Goal: Check status: Check status

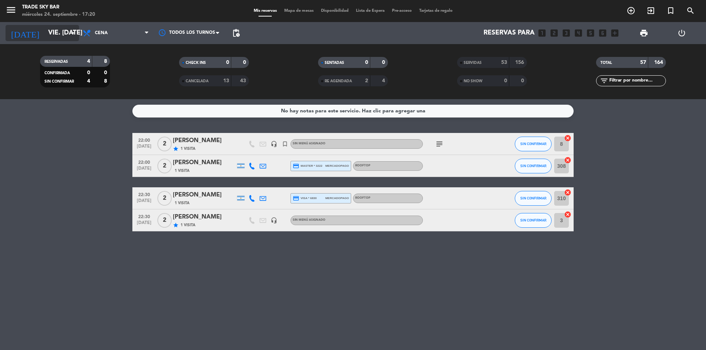
click at [47, 32] on input "vie. [DATE]" at bounding box center [86, 33] width 85 height 15
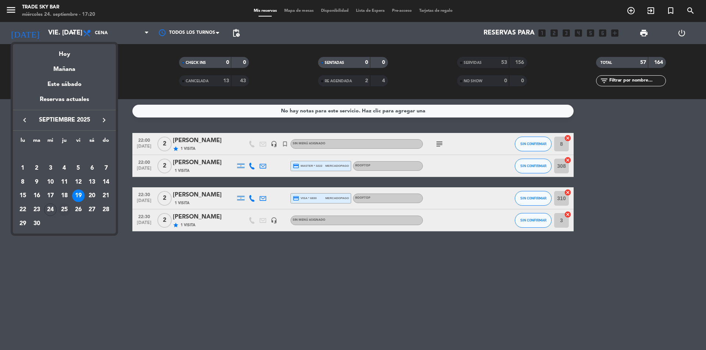
click at [66, 210] on div "25" at bounding box center [64, 210] width 12 height 12
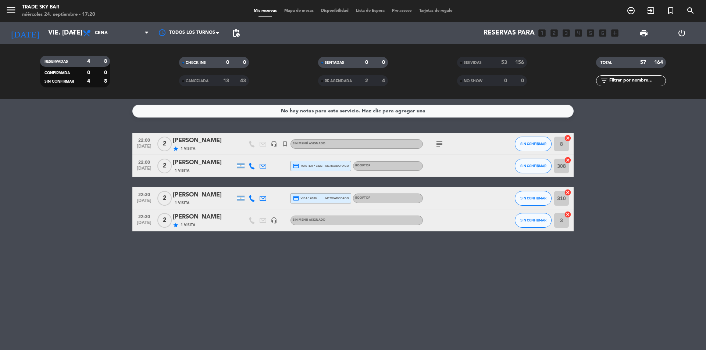
type input "[DEMOGRAPHIC_DATA] [DATE]"
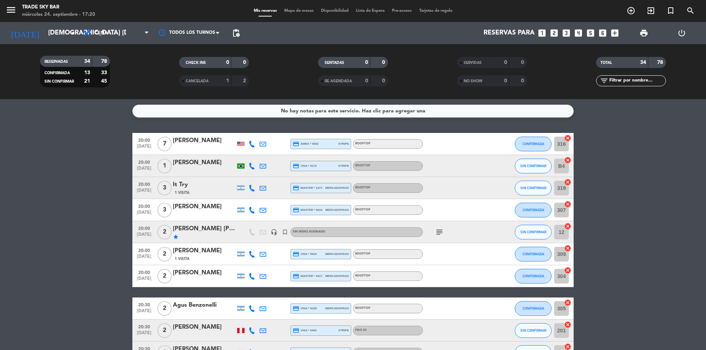
click at [438, 233] on icon "subject" at bounding box center [439, 232] width 9 height 9
click at [438, 234] on icon "subject" at bounding box center [439, 232] width 9 height 9
click at [154, 28] on div at bounding box center [190, 33] width 74 height 17
click at [137, 31] on span "Cena" at bounding box center [116, 33] width 74 height 16
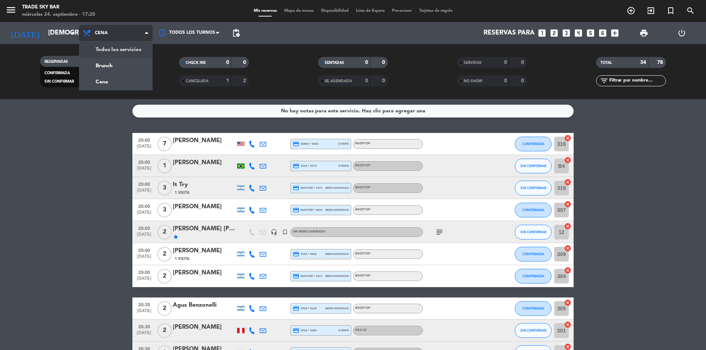
click at [130, 48] on div "menu Trade Sky Bar miércoles 24. septiembre - 17:20 Mis reservas Mapa de mesas …" at bounding box center [353, 49] width 706 height 99
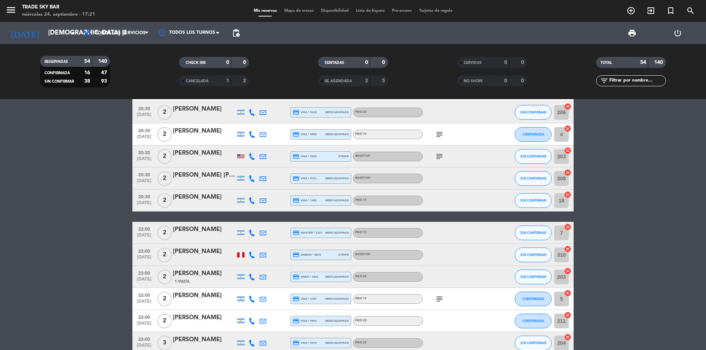
scroll to position [956, 0]
